Goal: Participate in discussion: Engage in conversation with other users on a specific topic

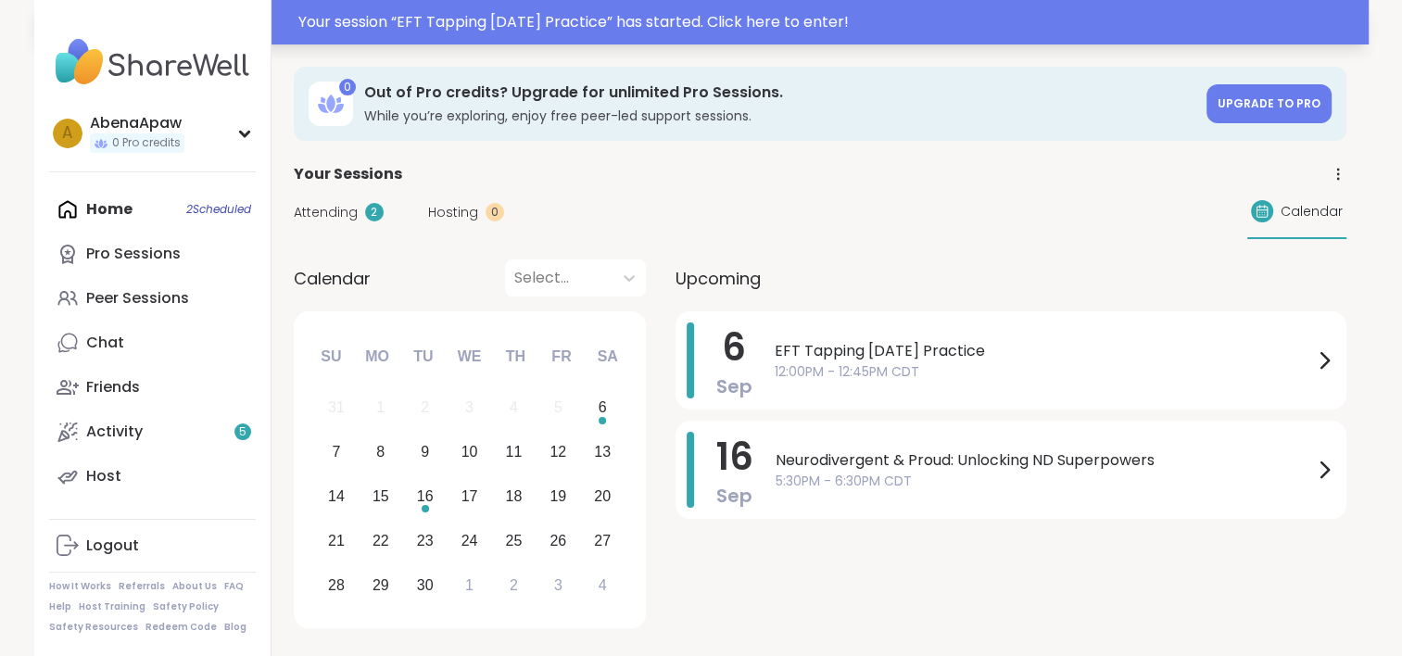
click at [430, 19] on div "Your session “ EFT Tapping [DATE] Practice ” has started. Click here to enter!" at bounding box center [828, 22] width 1060 height 22
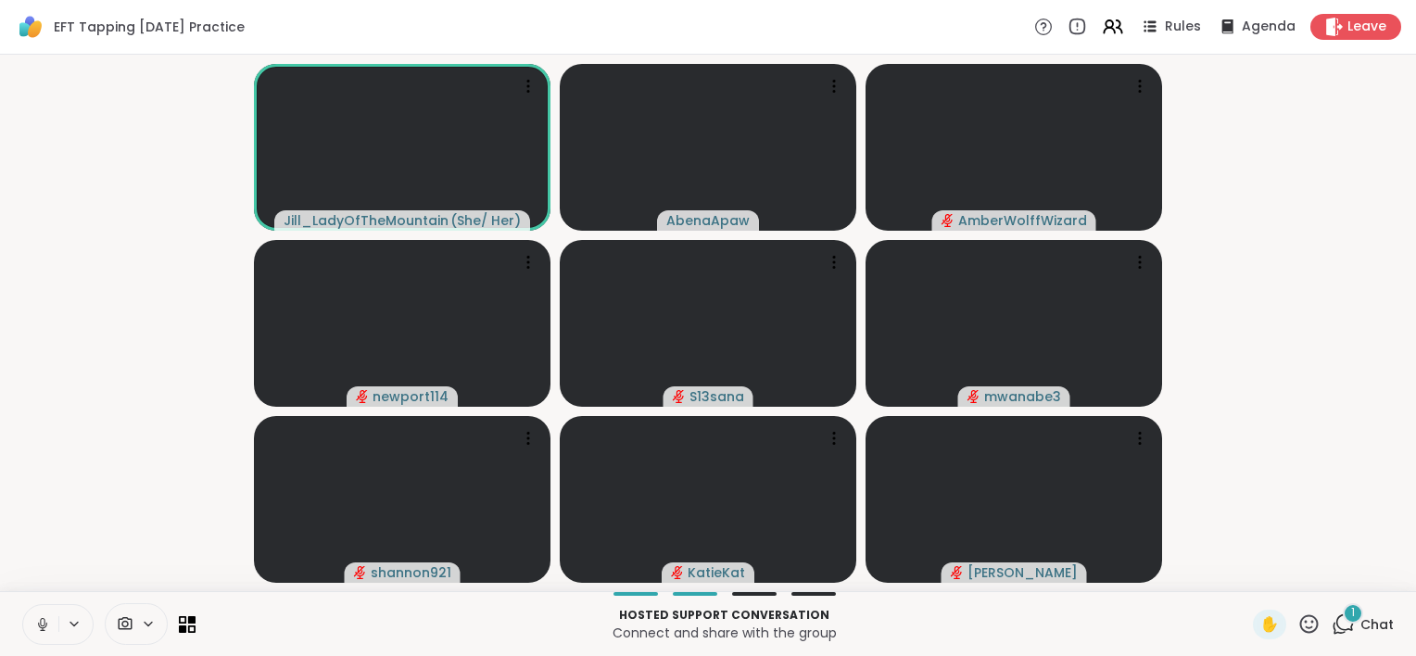
click at [44, 619] on icon at bounding box center [42, 622] width 5 height 8
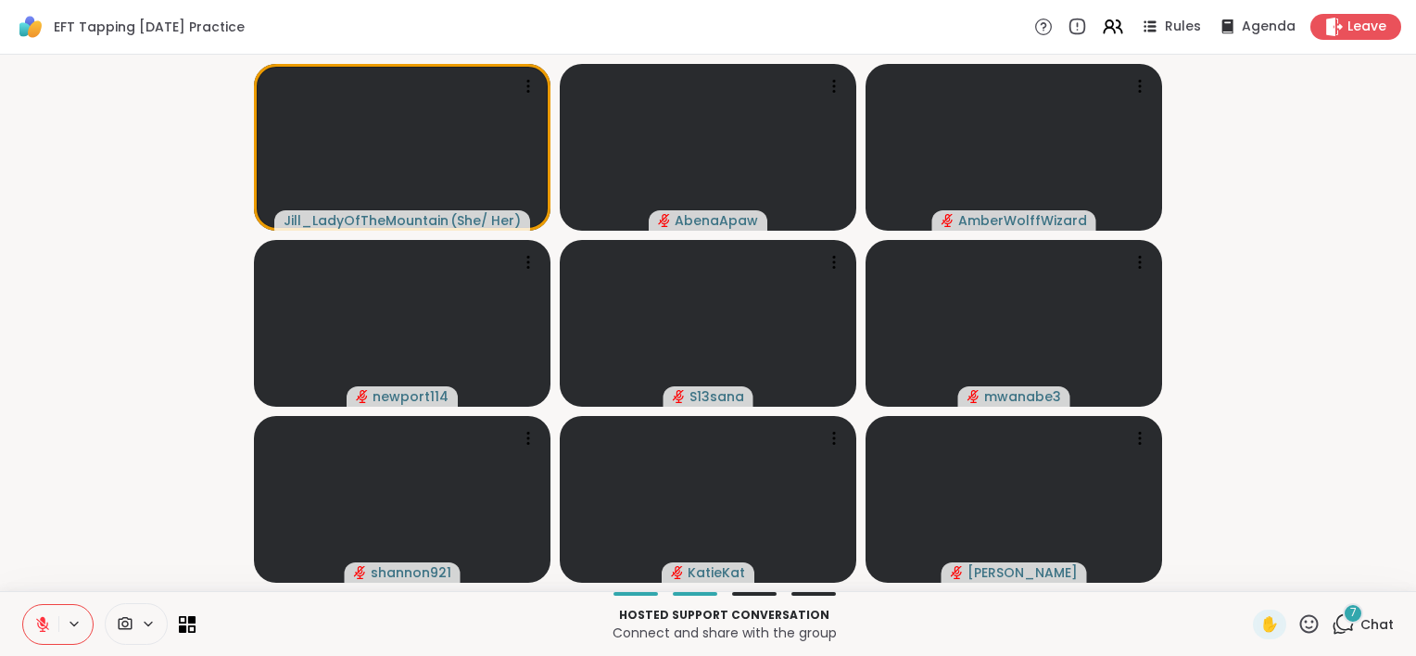
click at [1334, 626] on icon at bounding box center [1343, 624] width 23 height 23
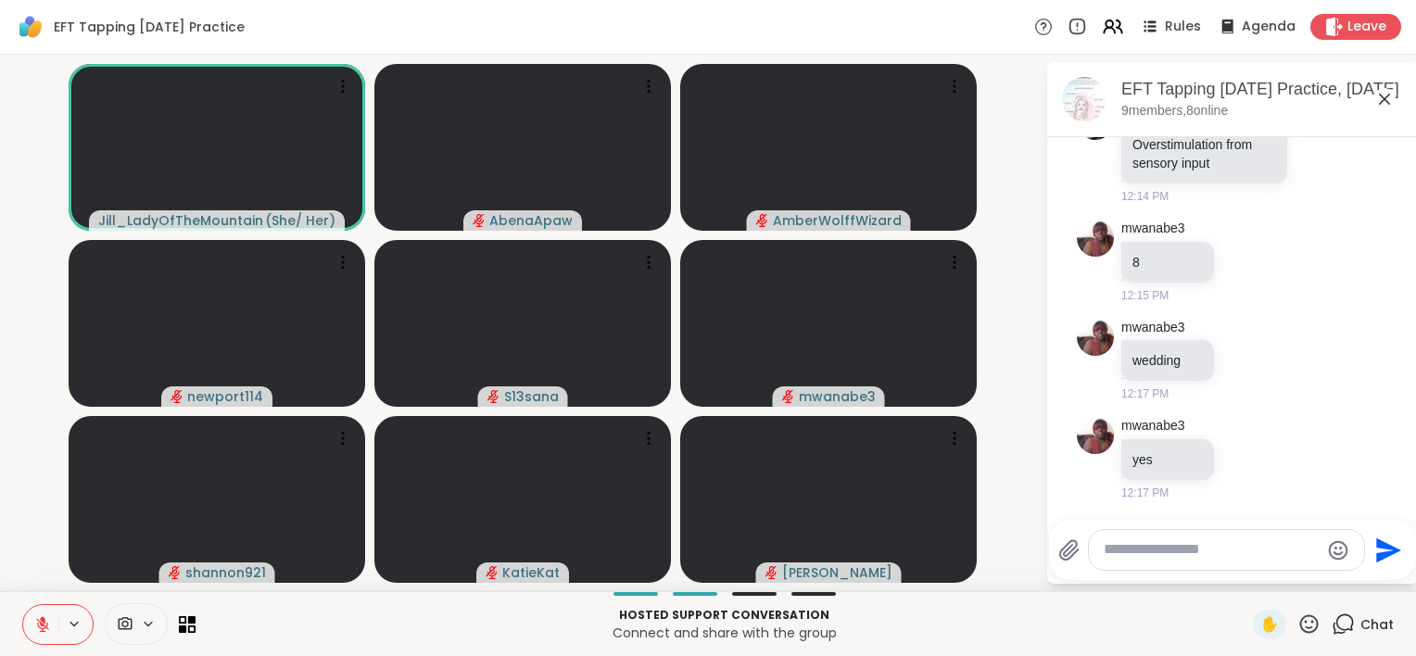
scroll to position [3100, 0]
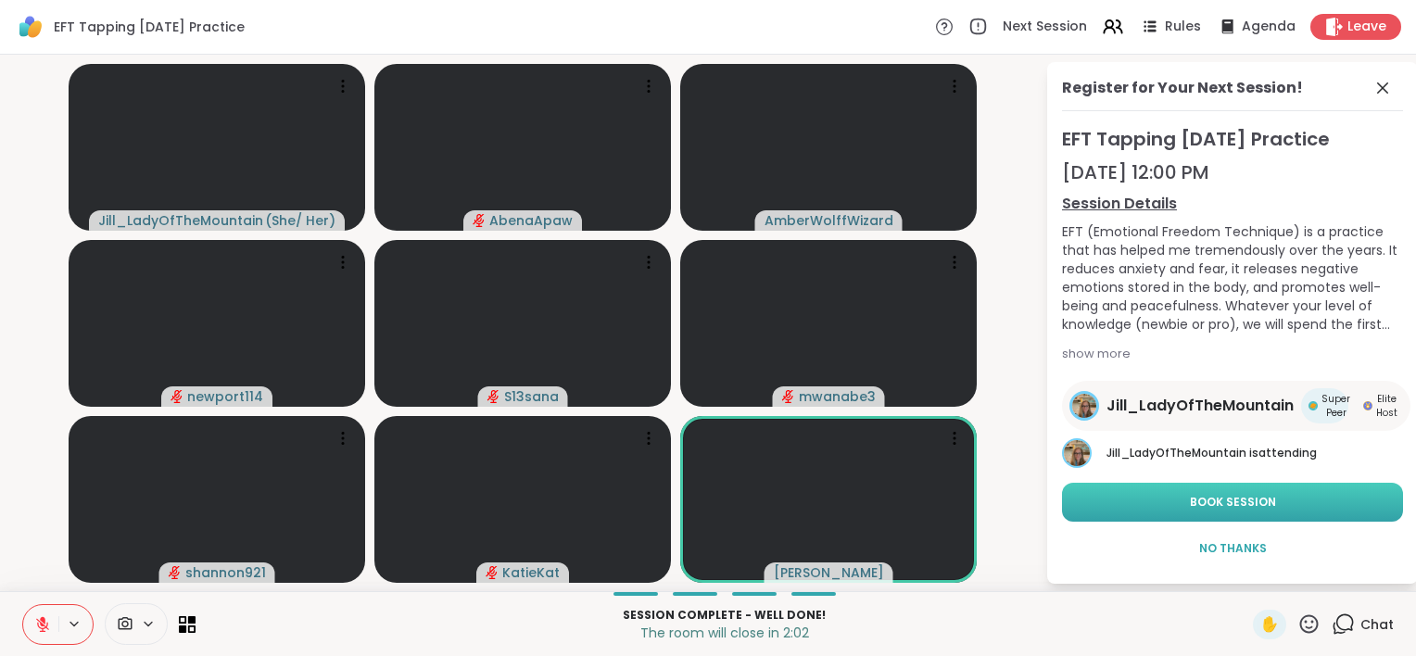
click at [1159, 512] on button "Book Session" at bounding box center [1232, 502] width 341 height 39
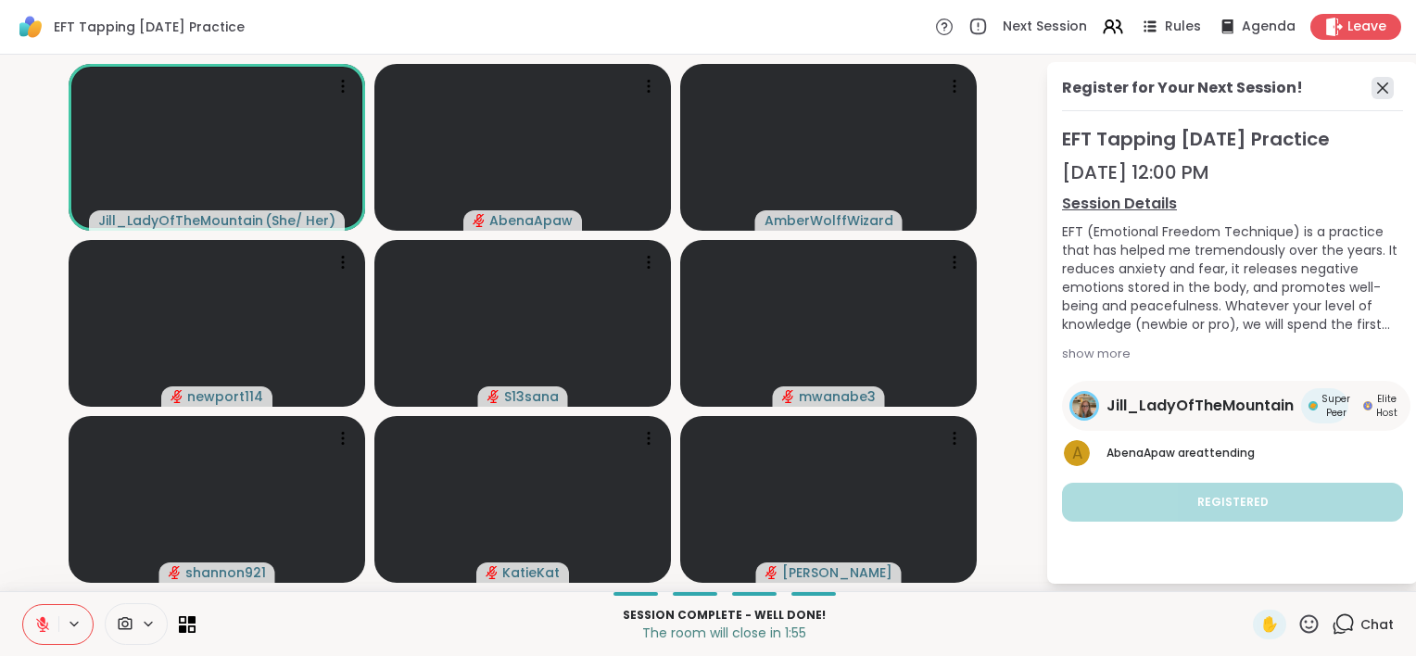
click at [1373, 86] on icon at bounding box center [1383, 88] width 22 height 22
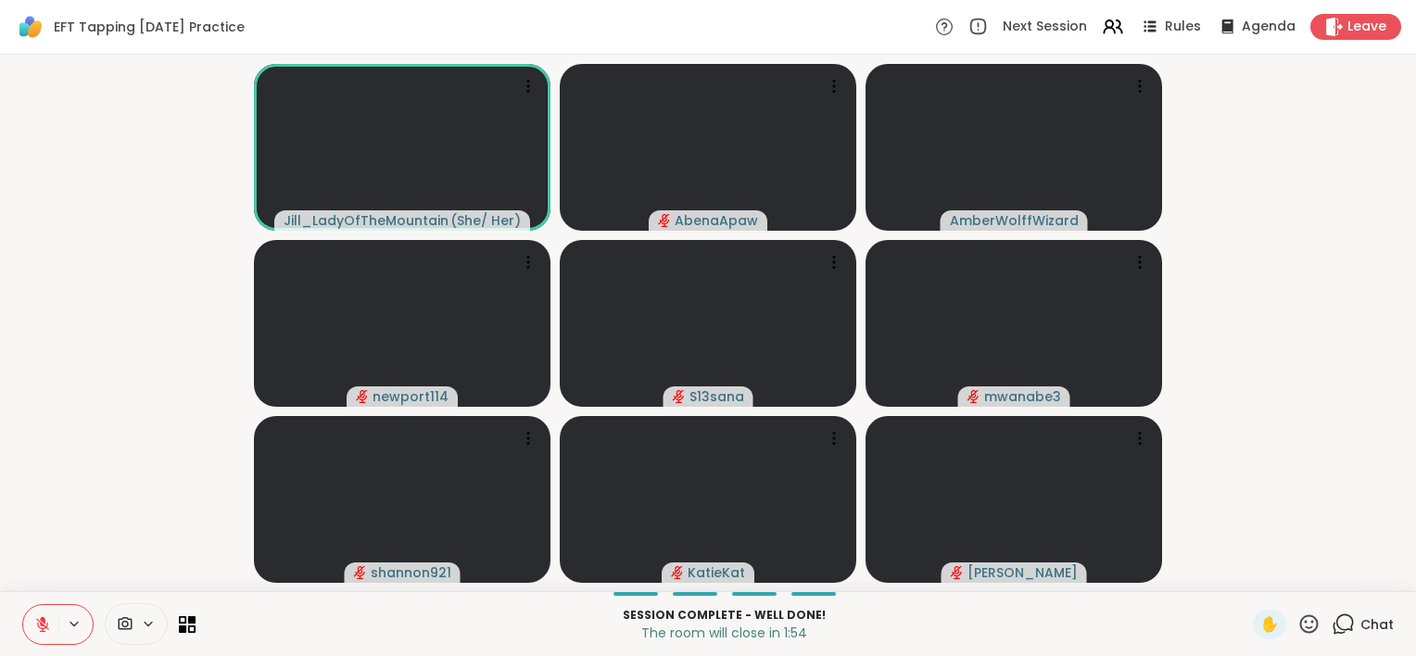
click at [1346, 624] on div "Chat" at bounding box center [1363, 625] width 62 height 30
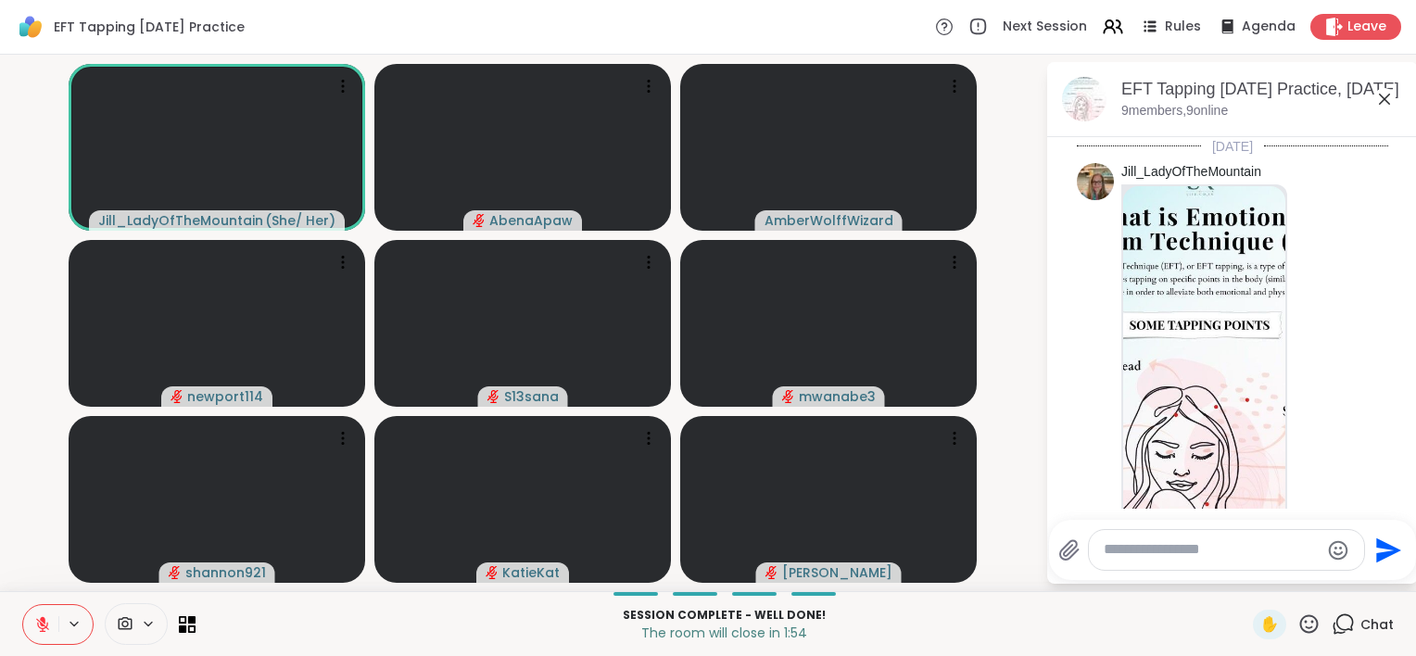
scroll to position [3081, 0]
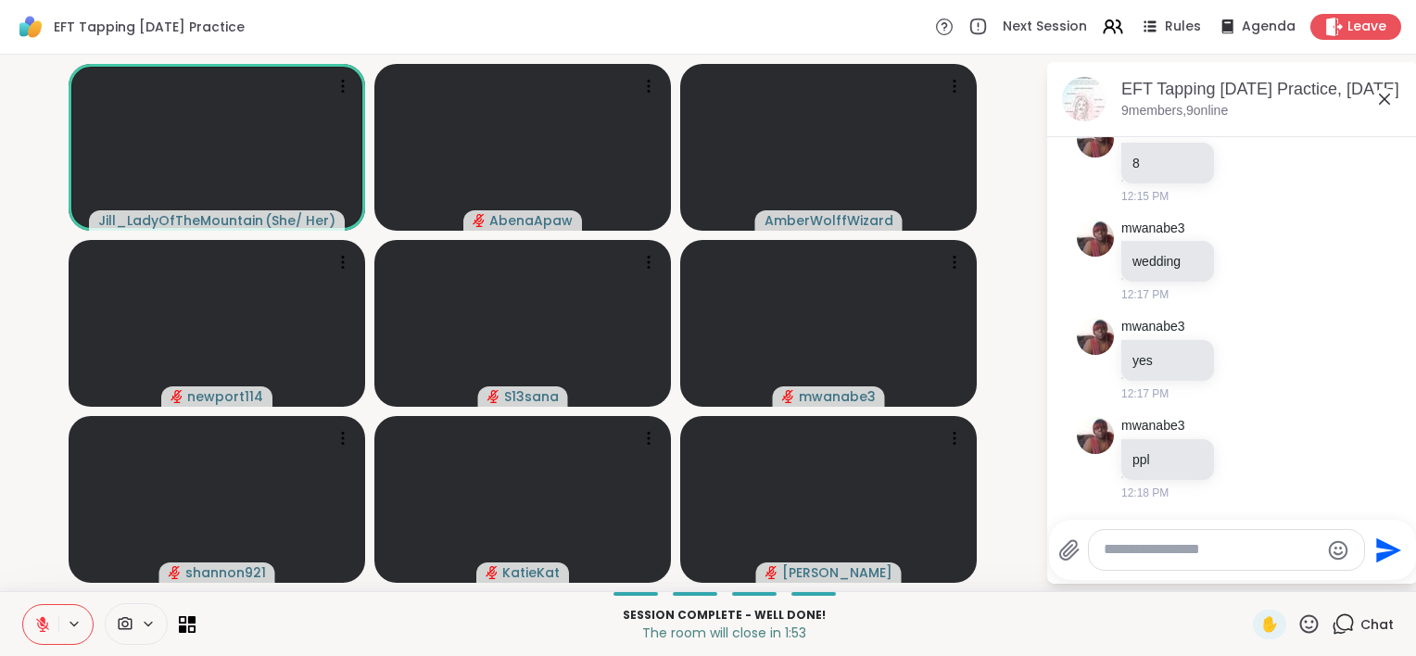
click at [1276, 563] on div at bounding box center [1226, 550] width 275 height 40
click at [1242, 544] on textarea "Type your message" at bounding box center [1212, 549] width 216 height 19
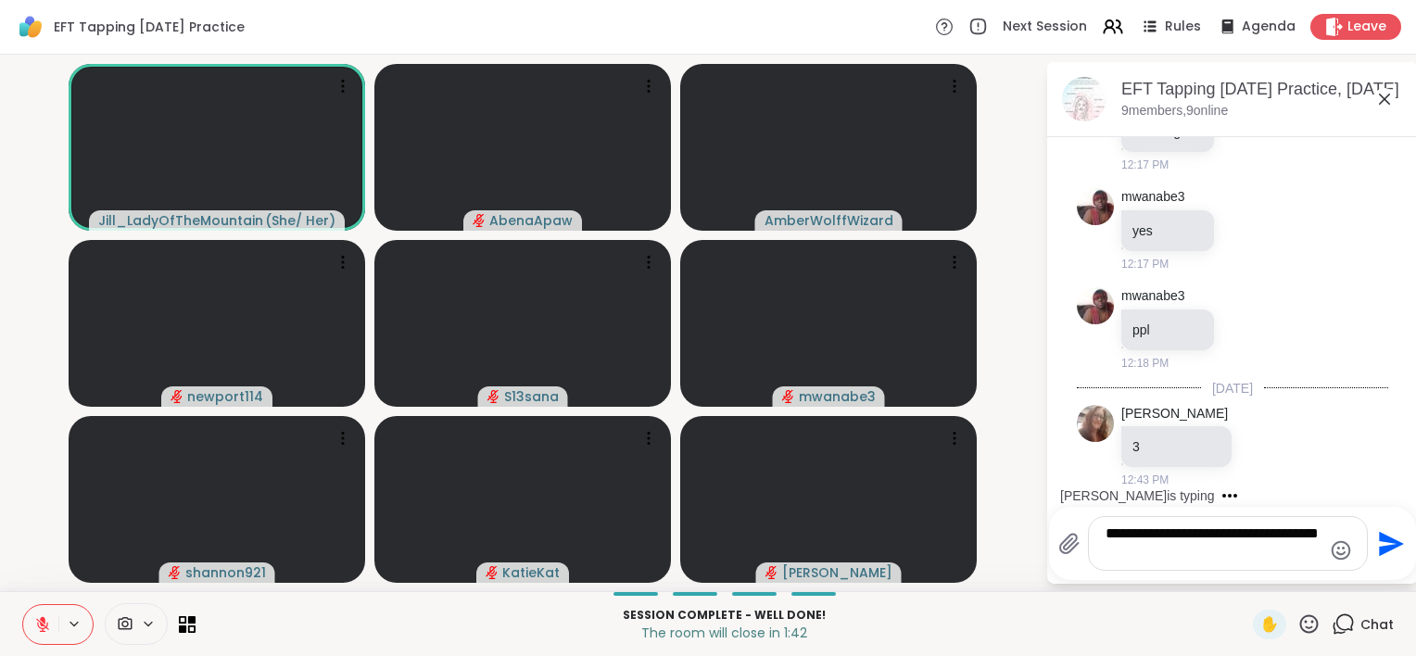
type textarea "**********"
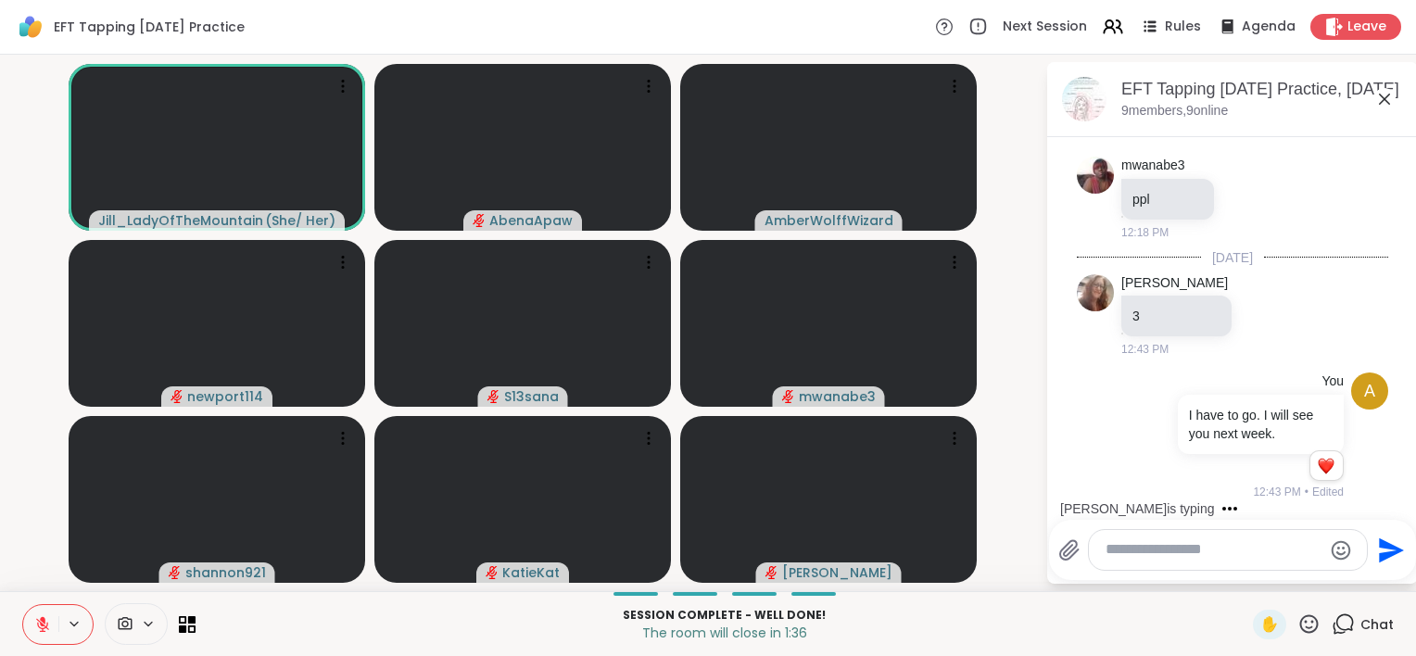
scroll to position [3341, 0]
click at [1326, 29] on icon at bounding box center [1335, 26] width 18 height 19
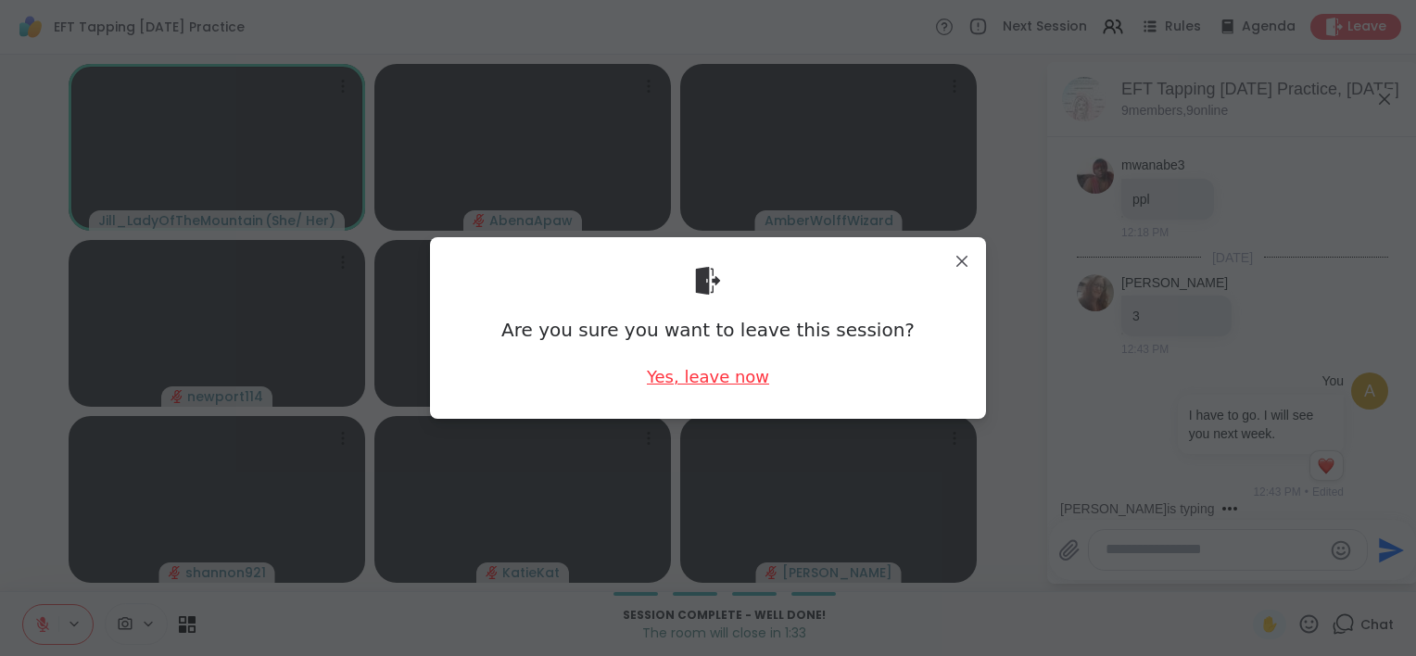
click at [730, 382] on div "Yes, leave now" at bounding box center [708, 376] width 122 height 23
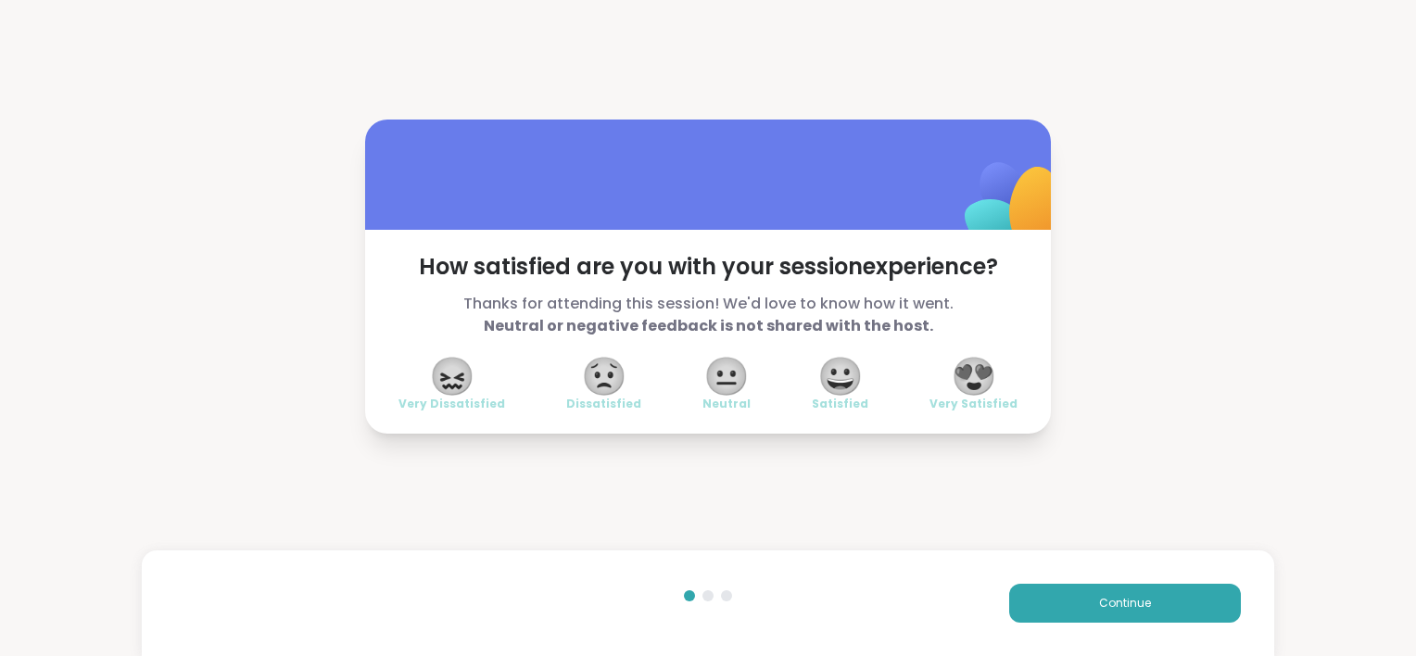
click at [730, 382] on span "😐" at bounding box center [727, 376] width 46 height 33
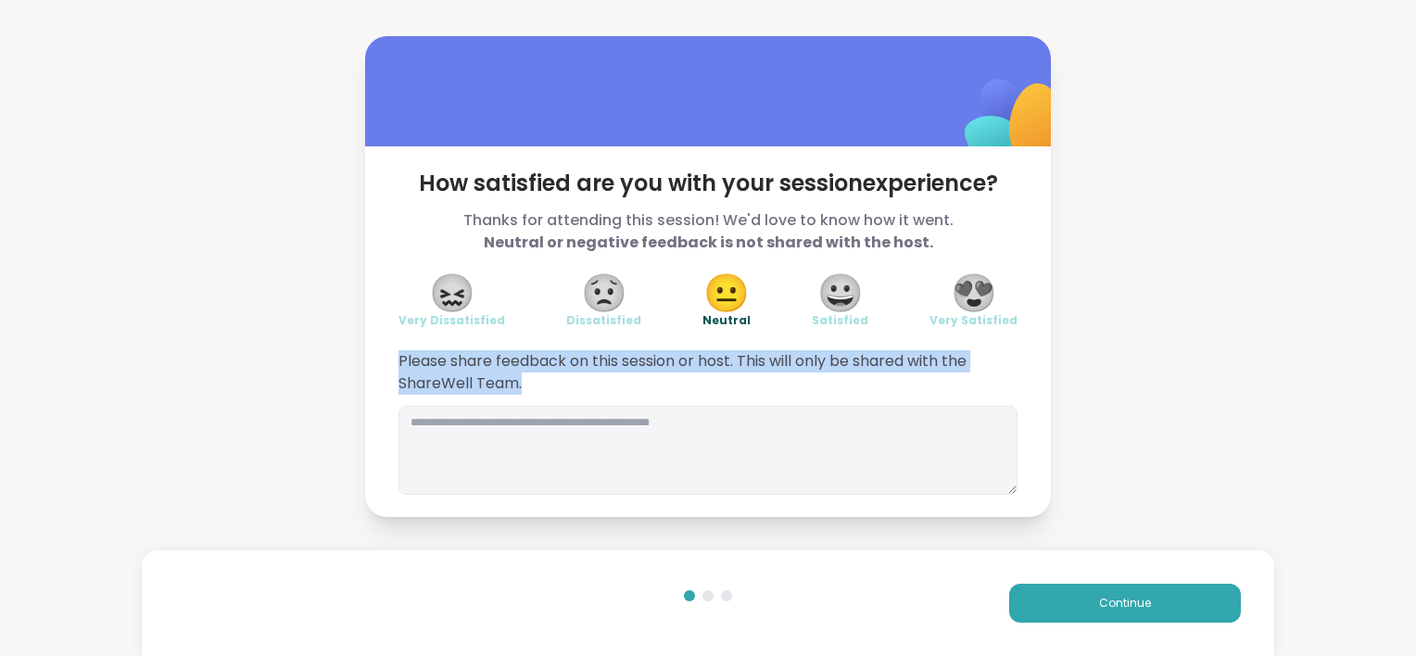
click at [730, 382] on span "Please share feedback on this session or host. This will only be shared with th…" at bounding box center [708, 372] width 619 height 44
